Goal: Use online tool/utility: Utilize a website feature to perform a specific function

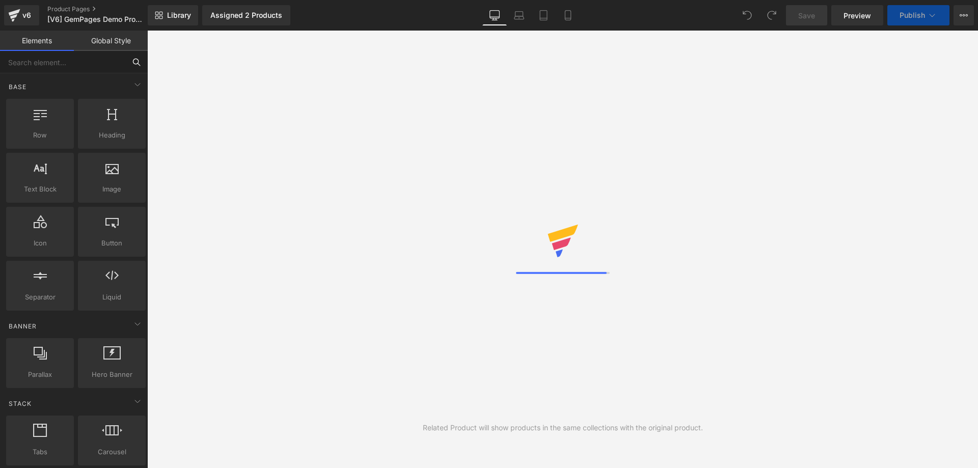
click at [94, 62] on input "text" at bounding box center [62, 62] width 125 height 22
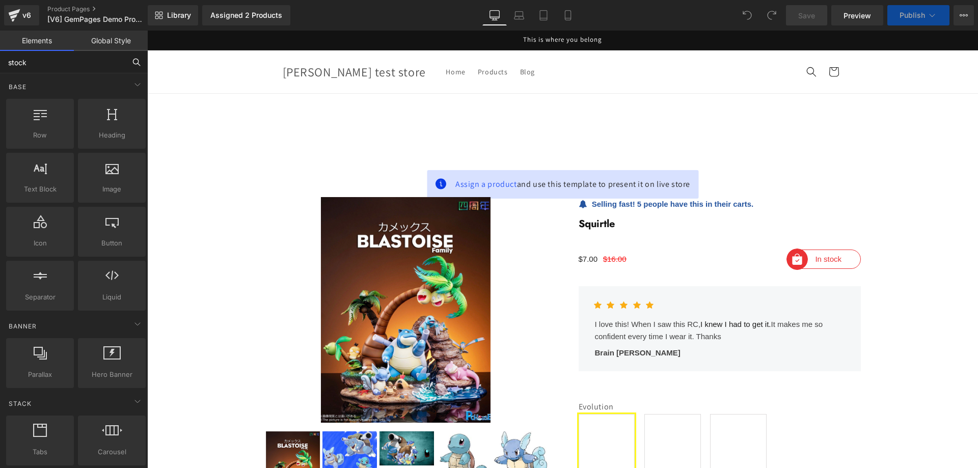
scroll to position [51, 0]
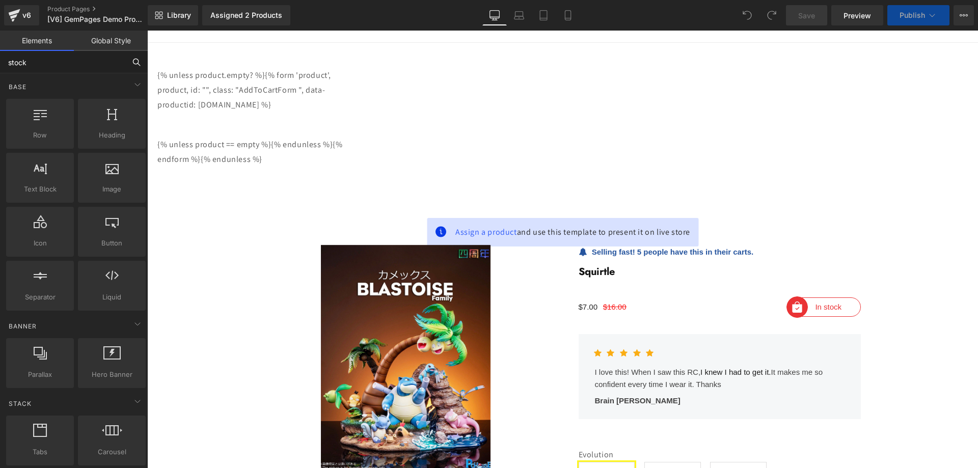
click at [79, 64] on input "stock" at bounding box center [62, 62] width 125 height 22
type input "stock c"
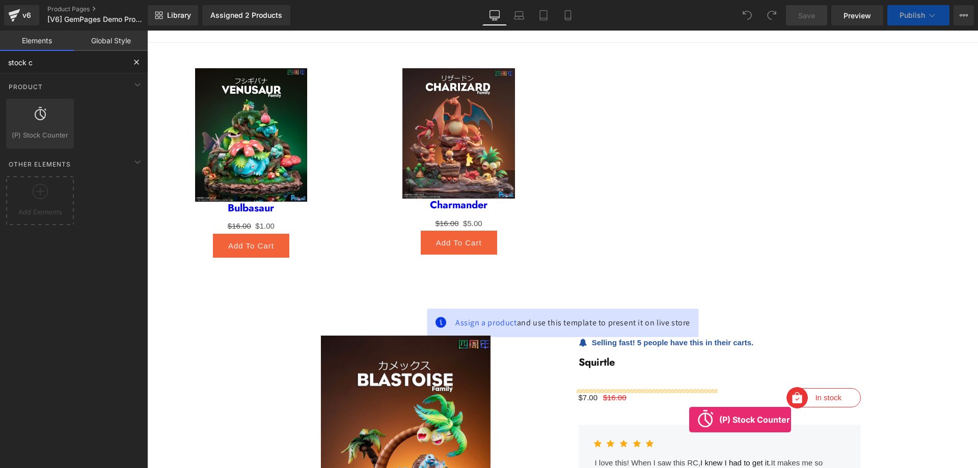
drag, startPoint x: 192, startPoint y: 136, endPoint x: 689, endPoint y: 420, distance: 571.4
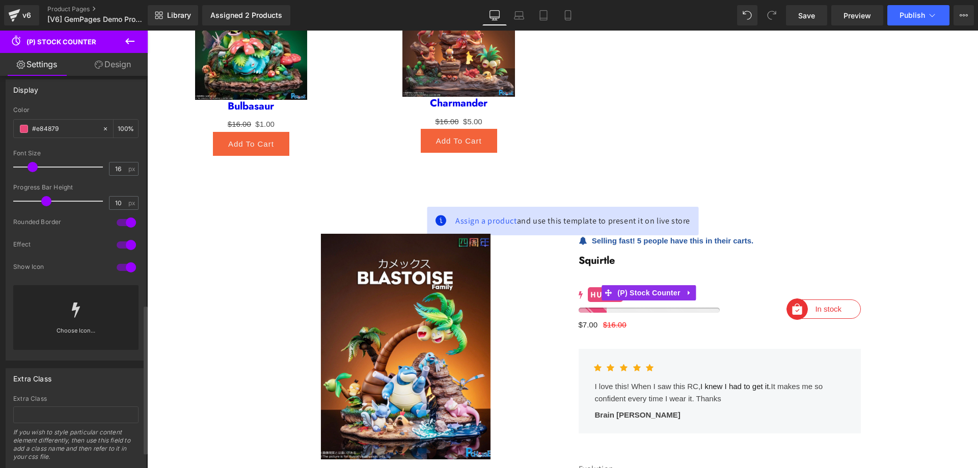
scroll to position [645, 0]
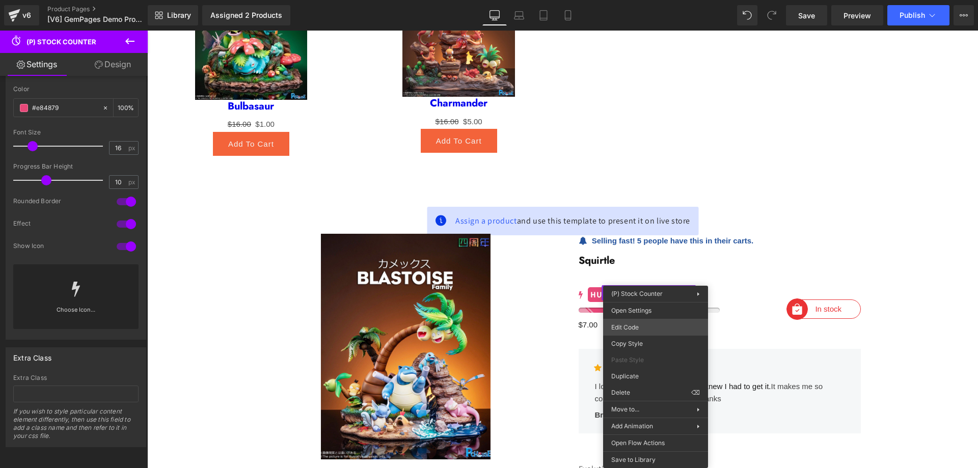
click at [649, 0] on div "(P) Stock Counter You are previewing how the will restyle your page. You can no…" at bounding box center [489, 0] width 978 height 0
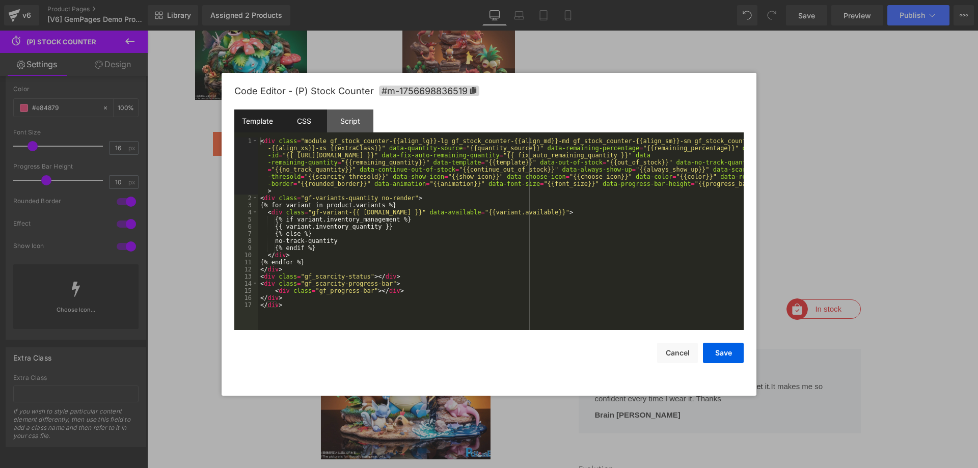
click at [307, 120] on div "CSS" at bounding box center [304, 120] width 46 height 23
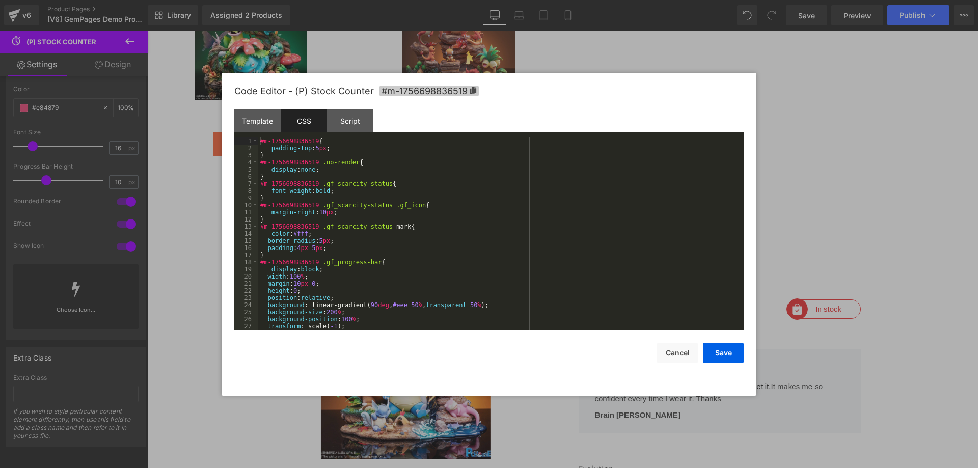
click at [446, 90] on span "#m-1756698836519" at bounding box center [429, 91] width 100 height 11
click at [261, 142] on div "#m-1756698836519 { padding-top : 5 px ; } #m-1756698836519 .no-render { display…" at bounding box center [498, 241] width 481 height 207
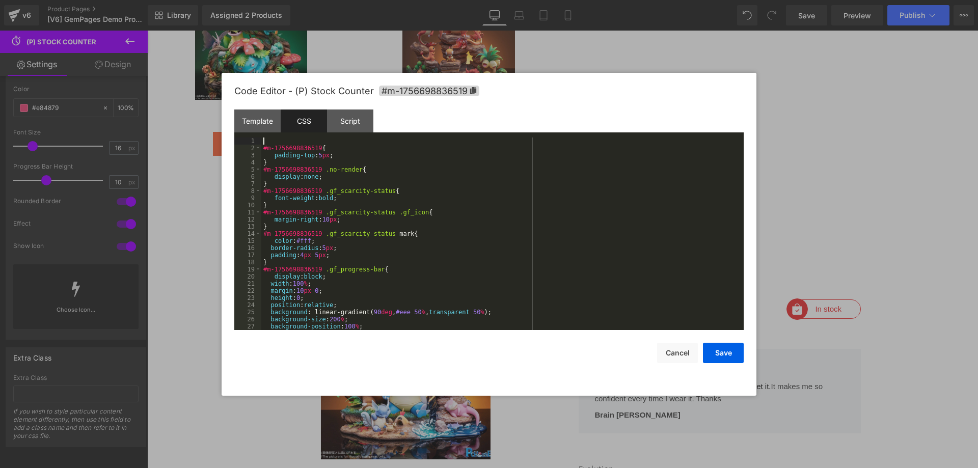
paste textarea
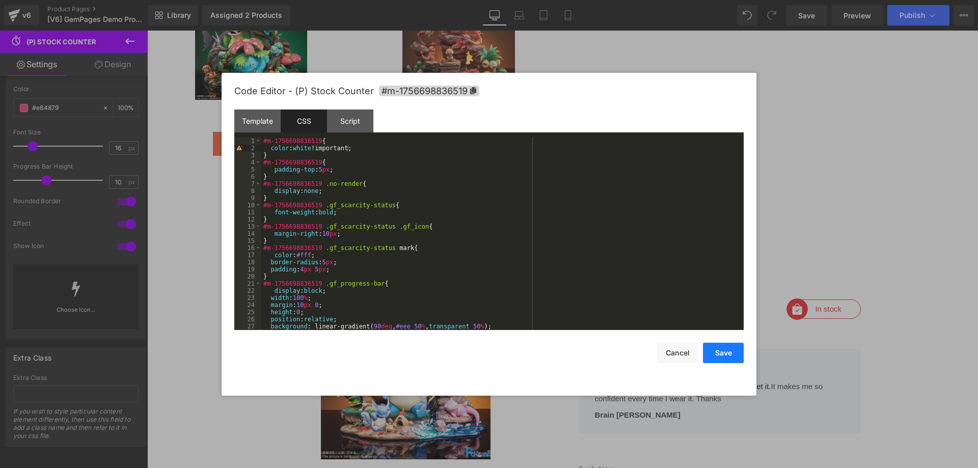
click at [729, 354] on button "Save" at bounding box center [723, 353] width 41 height 20
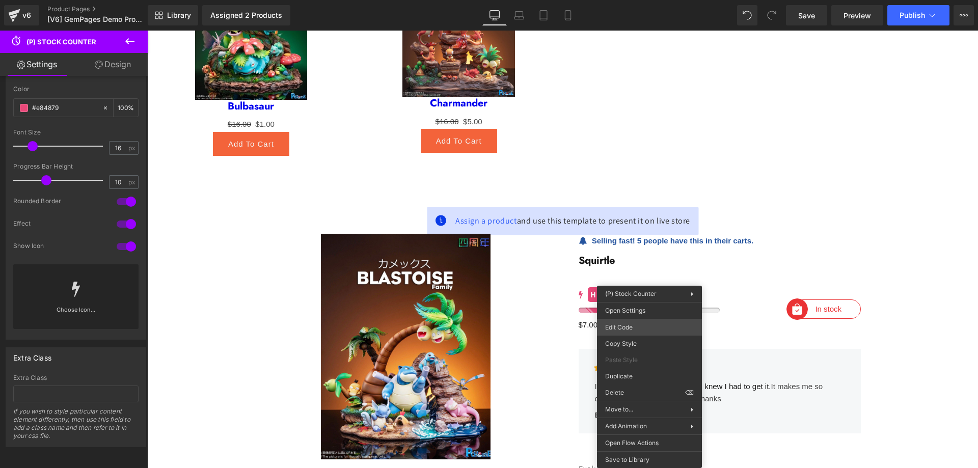
click at [630, 0] on div "(P) Stock Counter You are previewing how the will restyle your page. You can no…" at bounding box center [489, 0] width 978 height 0
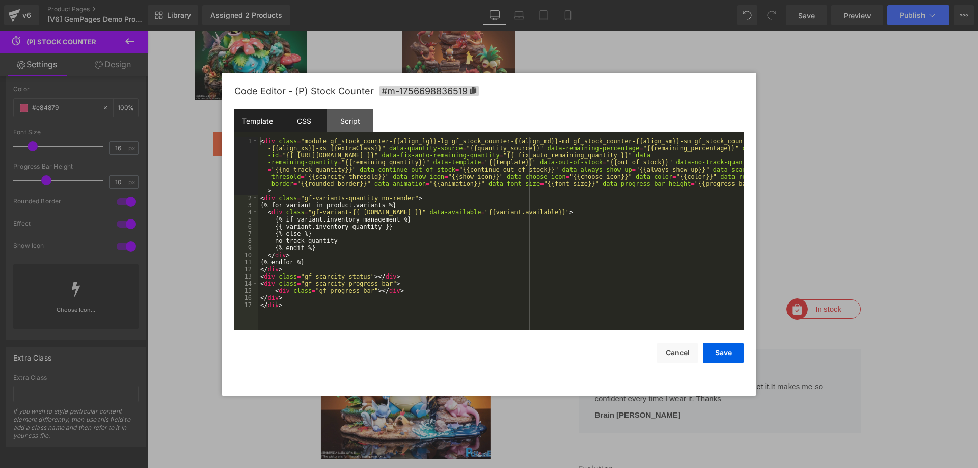
click at [296, 123] on div "CSS" at bounding box center [304, 120] width 46 height 23
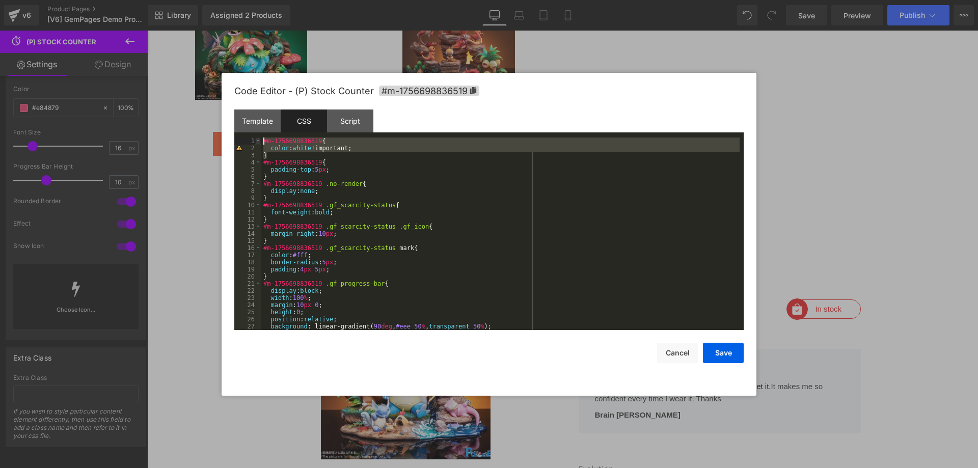
drag, startPoint x: 296, startPoint y: 155, endPoint x: 258, endPoint y: 138, distance: 41.9
click at [258, 138] on pre "1 2 3 4 5 6 7 8 9 10 11 12 13 14 15 16 17 18 19 20 21 22 23 24 25 26 27 28 #m-1…" at bounding box center [488, 233] width 509 height 192
